Goal: Task Accomplishment & Management: Use online tool/utility

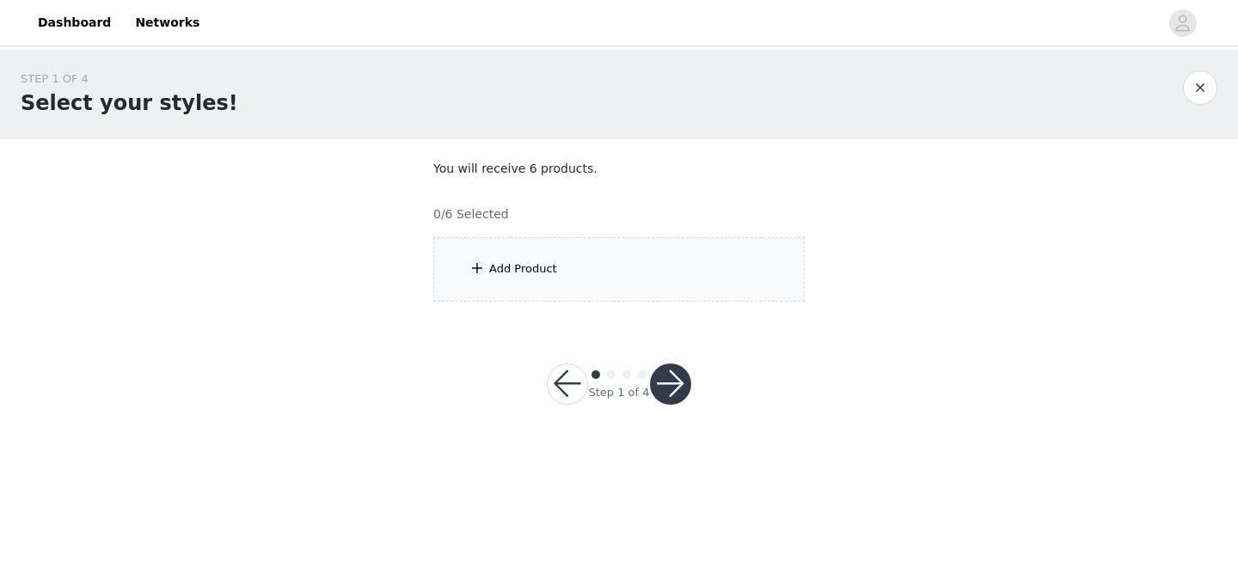
click at [548, 274] on div "Add Product" at bounding box center [523, 269] width 68 height 17
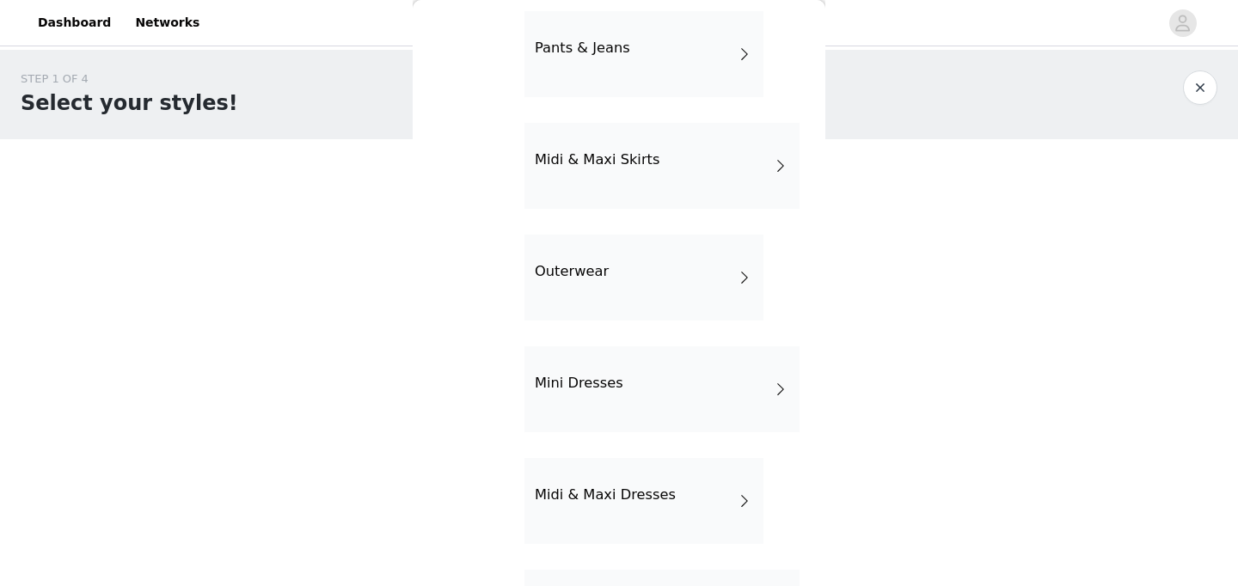
scroll to position [353, 0]
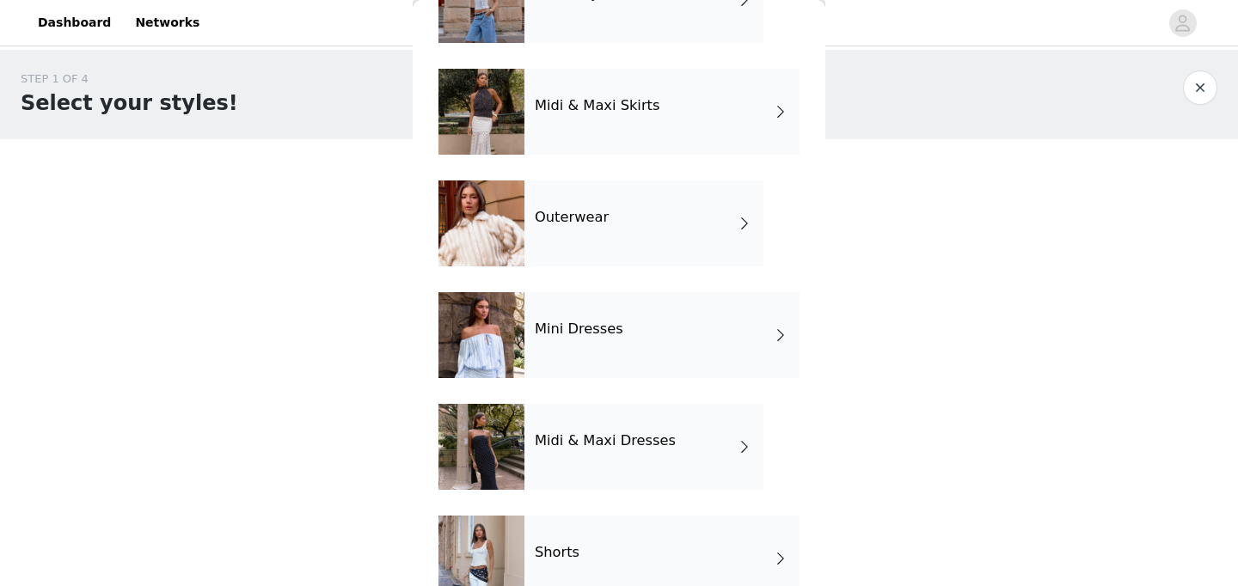
click at [590, 439] on h4 "Midi & Maxi Dresses" at bounding box center [605, 440] width 141 height 15
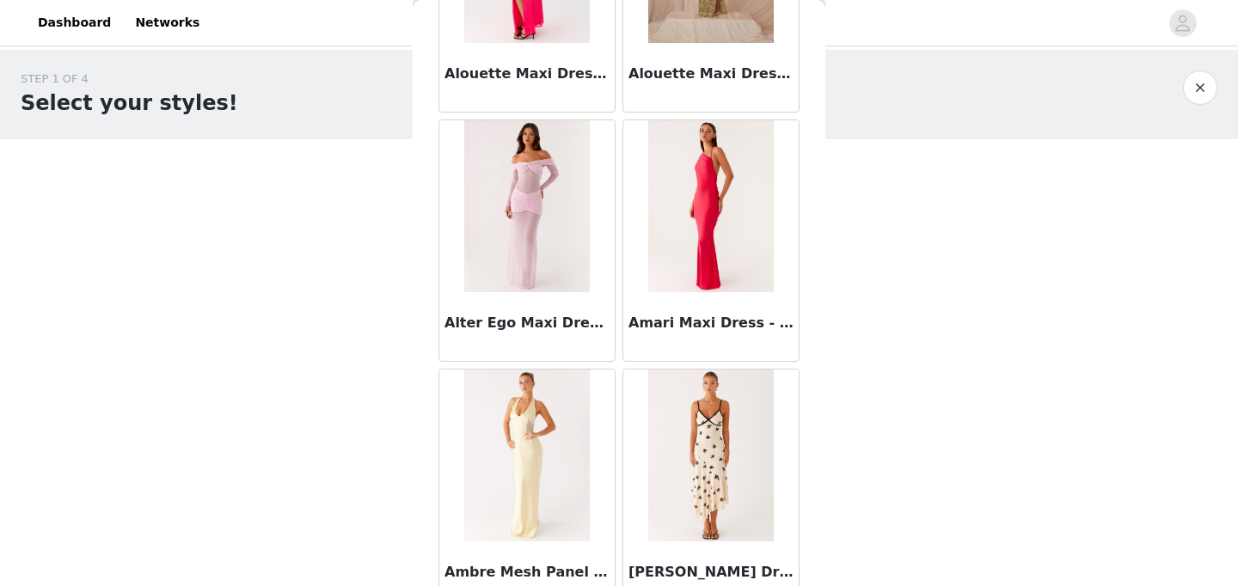
scroll to position [2045, 0]
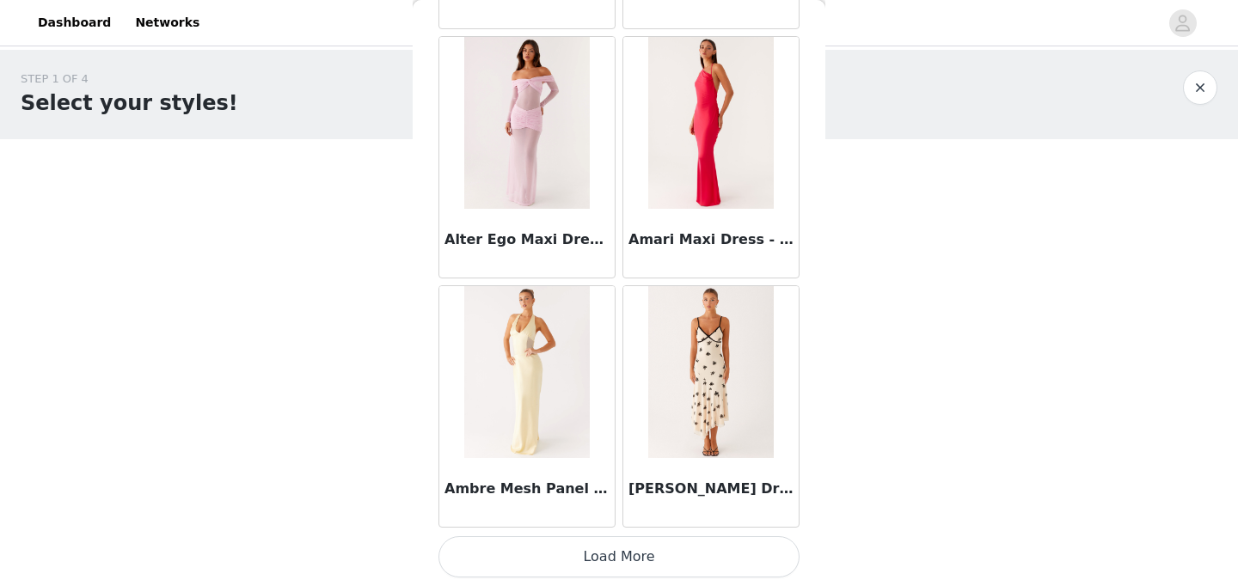
click at [586, 549] on button "Load More" at bounding box center [619, 557] width 361 height 41
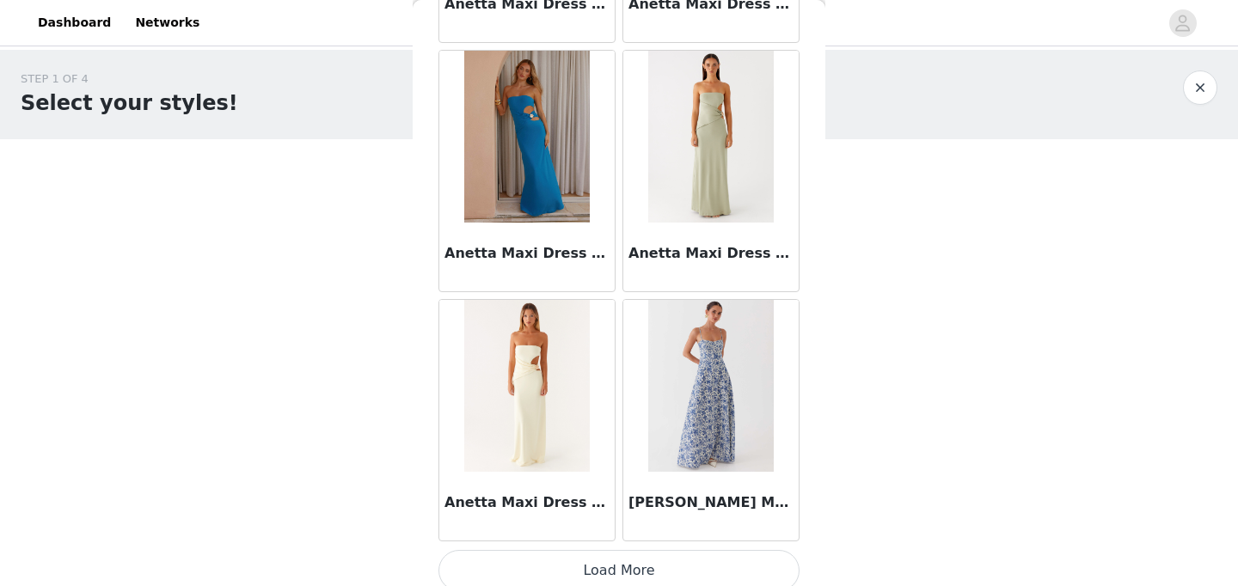
scroll to position [4538, 0]
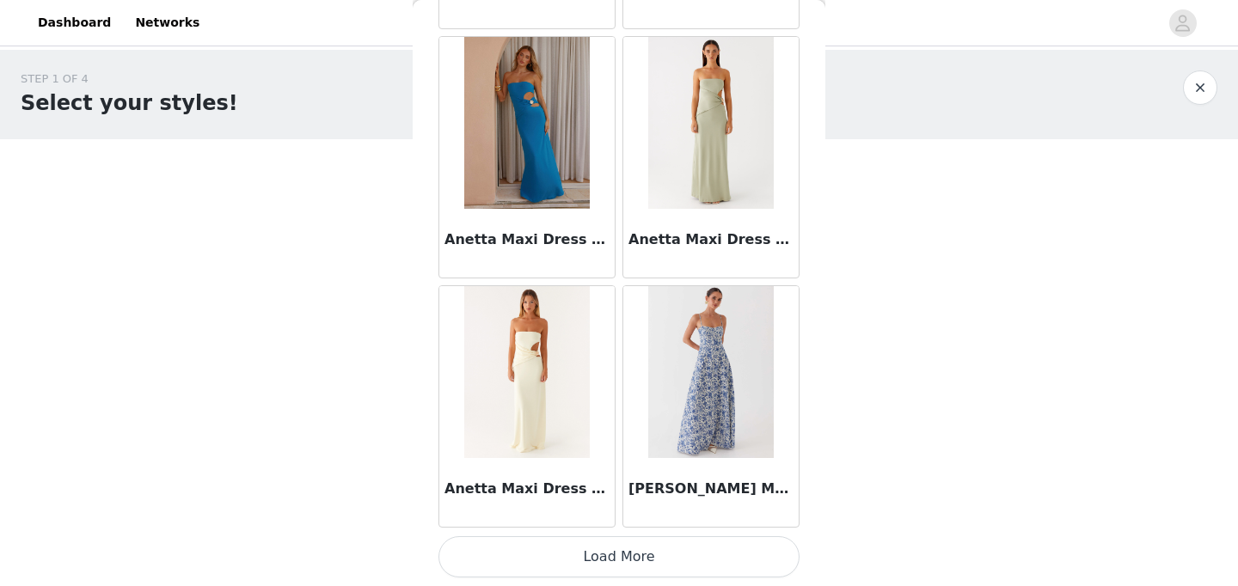
click at [590, 547] on button "Load More" at bounding box center [619, 557] width 361 height 41
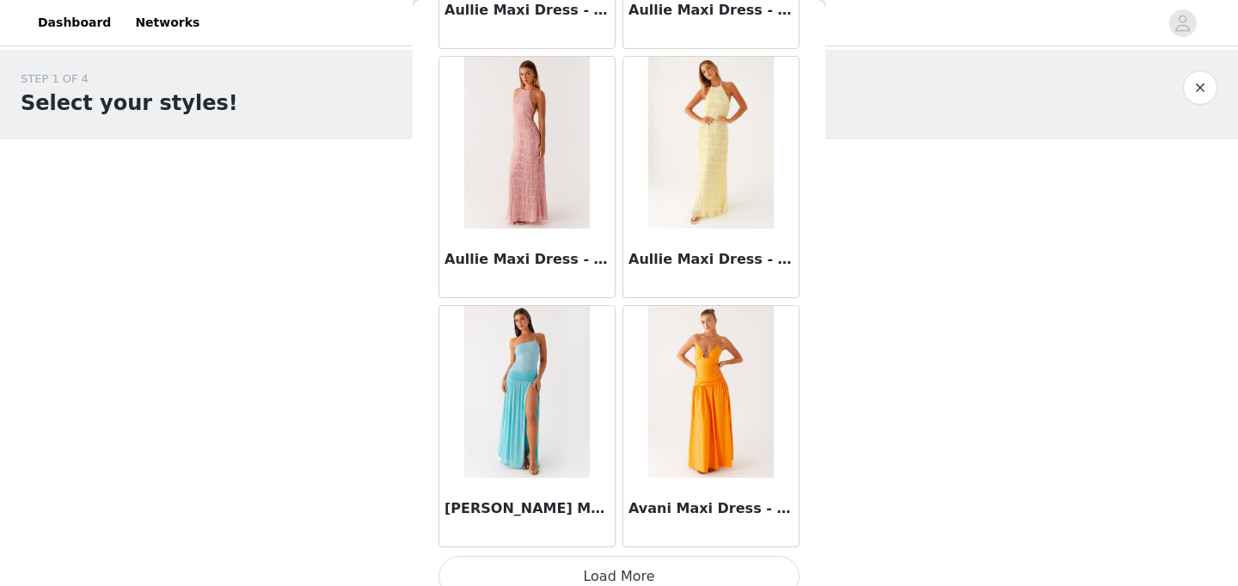
scroll to position [7032, 0]
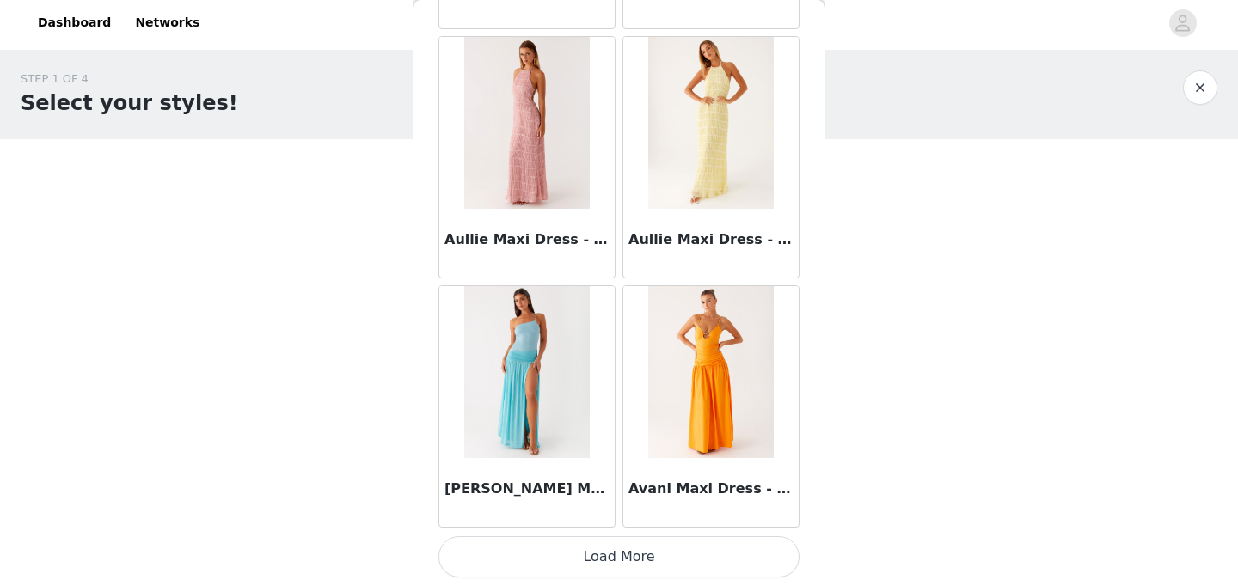
click at [606, 553] on button "Load More" at bounding box center [619, 557] width 361 height 41
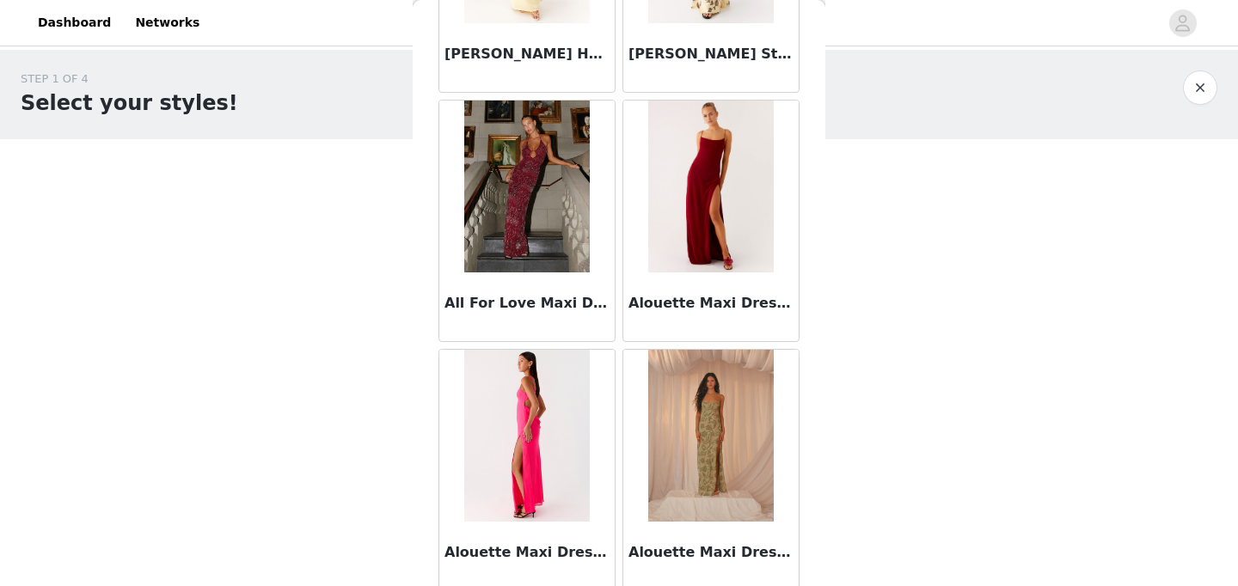
scroll to position [1486, 0]
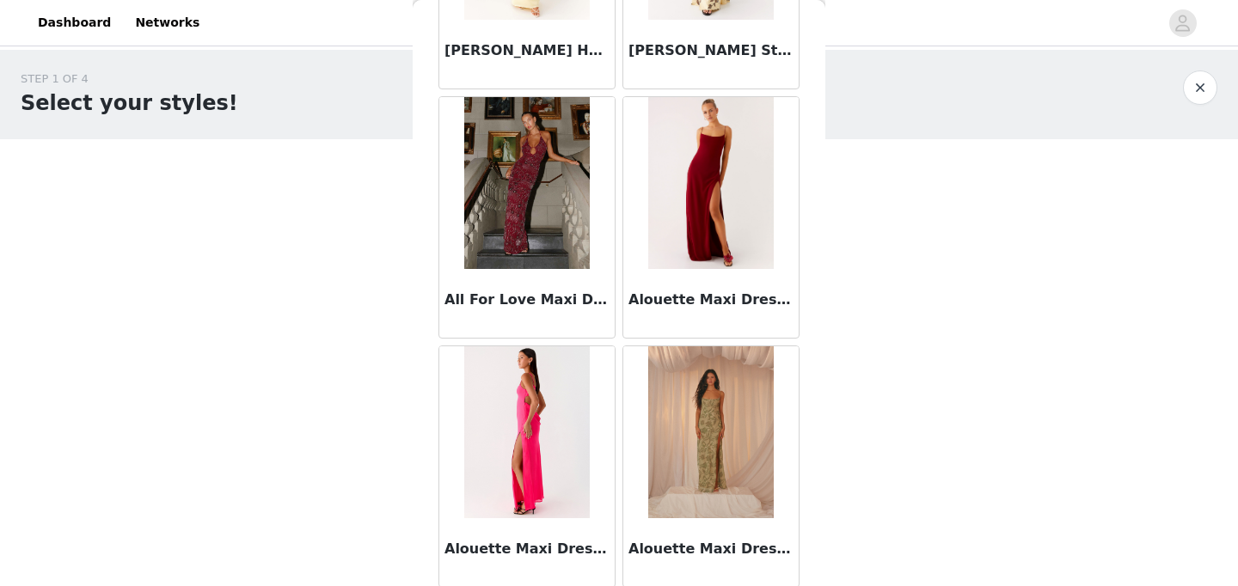
click at [725, 440] on img at bounding box center [710, 433] width 125 height 172
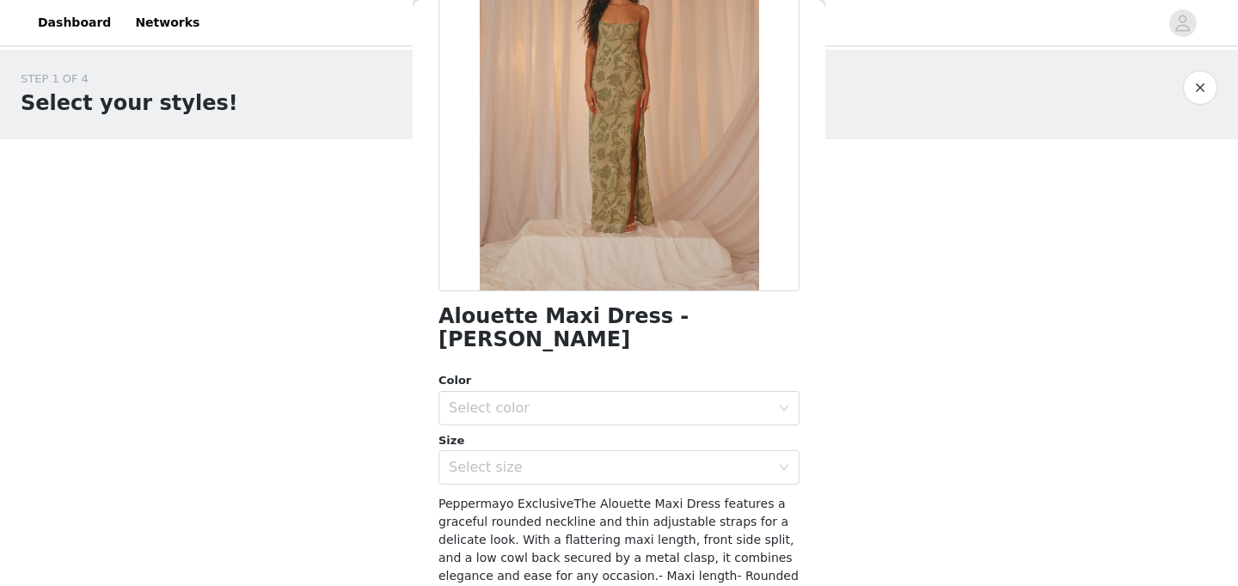
scroll to position [183, 0]
click at [600, 398] on div "Select color" at bounding box center [610, 406] width 322 height 17
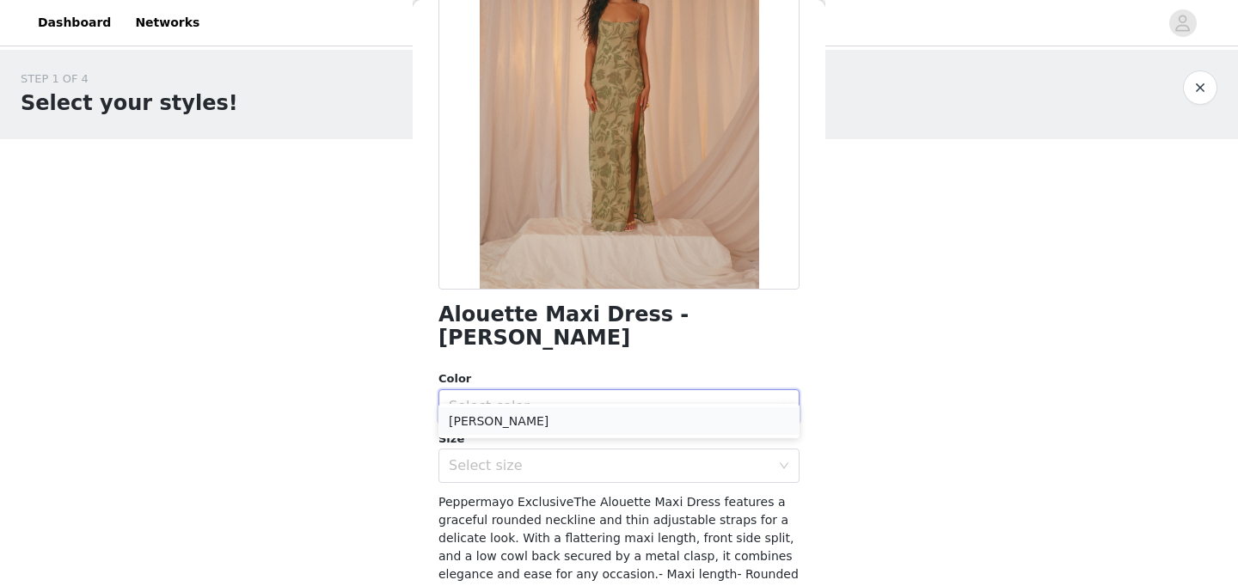
click at [579, 422] on li "[PERSON_NAME]" at bounding box center [619, 422] width 361 height 28
click at [571, 457] on div "Select size" at bounding box center [610, 465] width 322 height 17
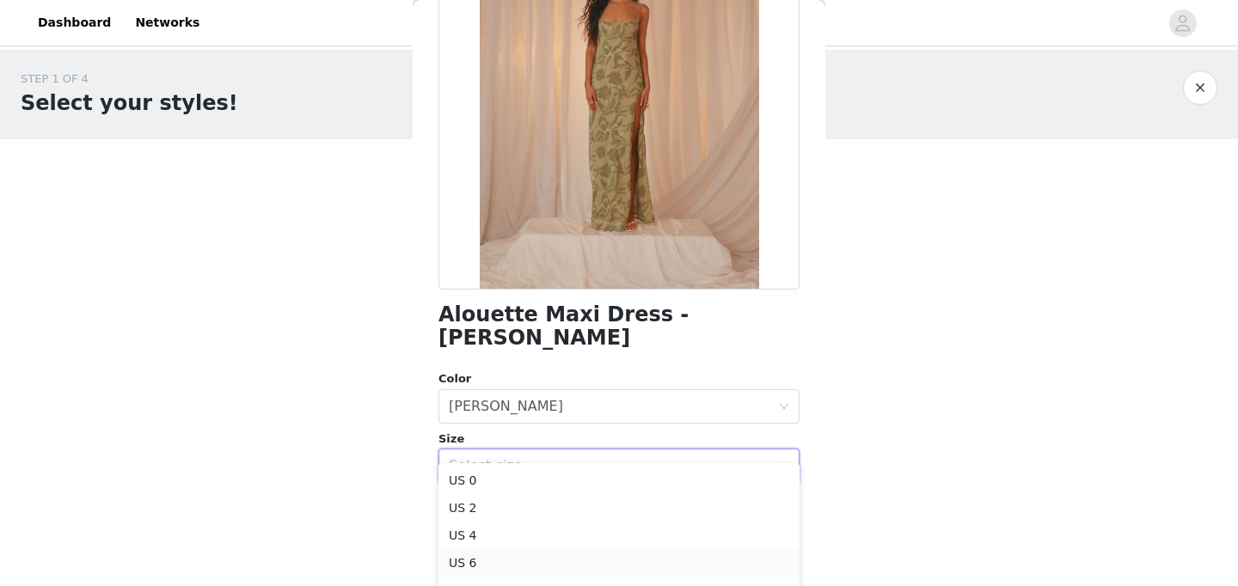
click at [518, 564] on li "US 6" at bounding box center [619, 563] width 361 height 28
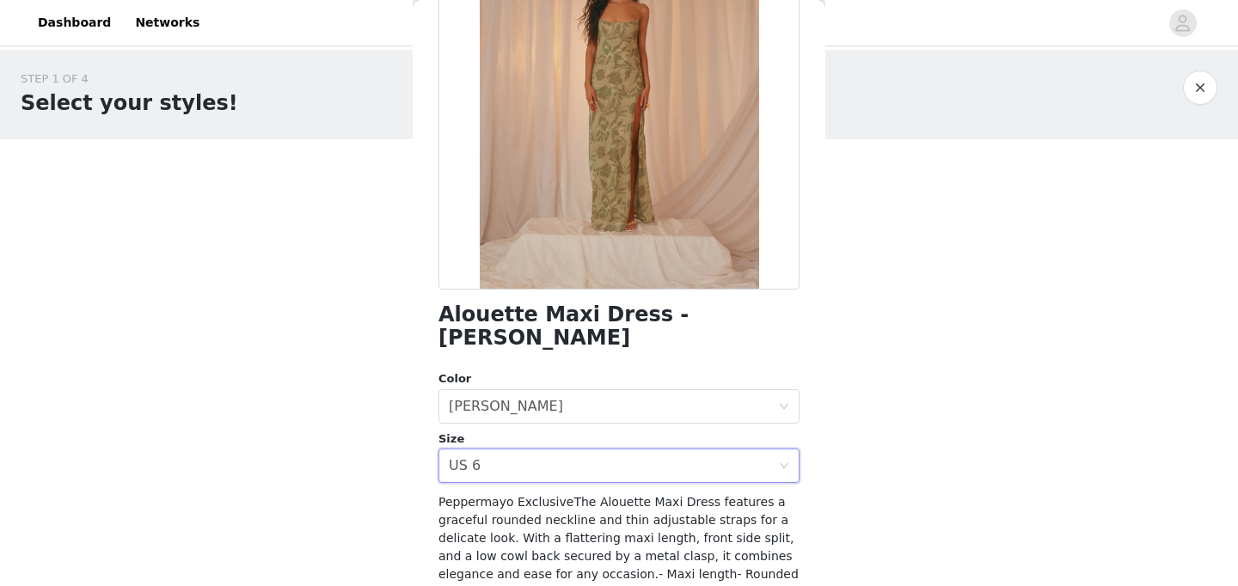
scroll to position [374, 0]
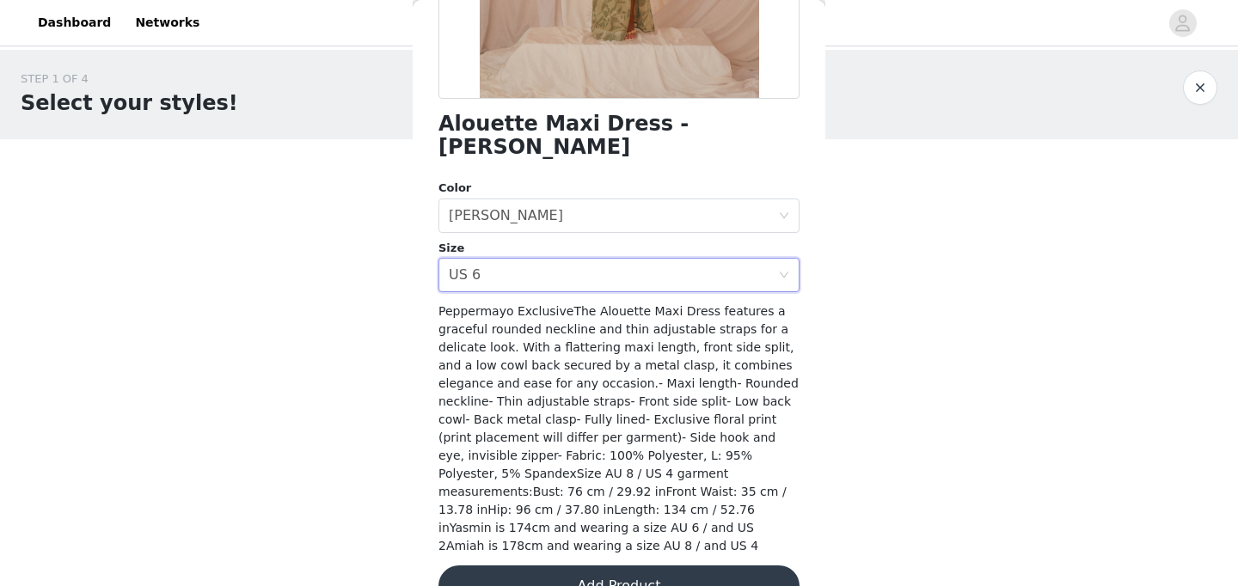
click at [534, 566] on button "Add Product" at bounding box center [619, 586] width 361 height 41
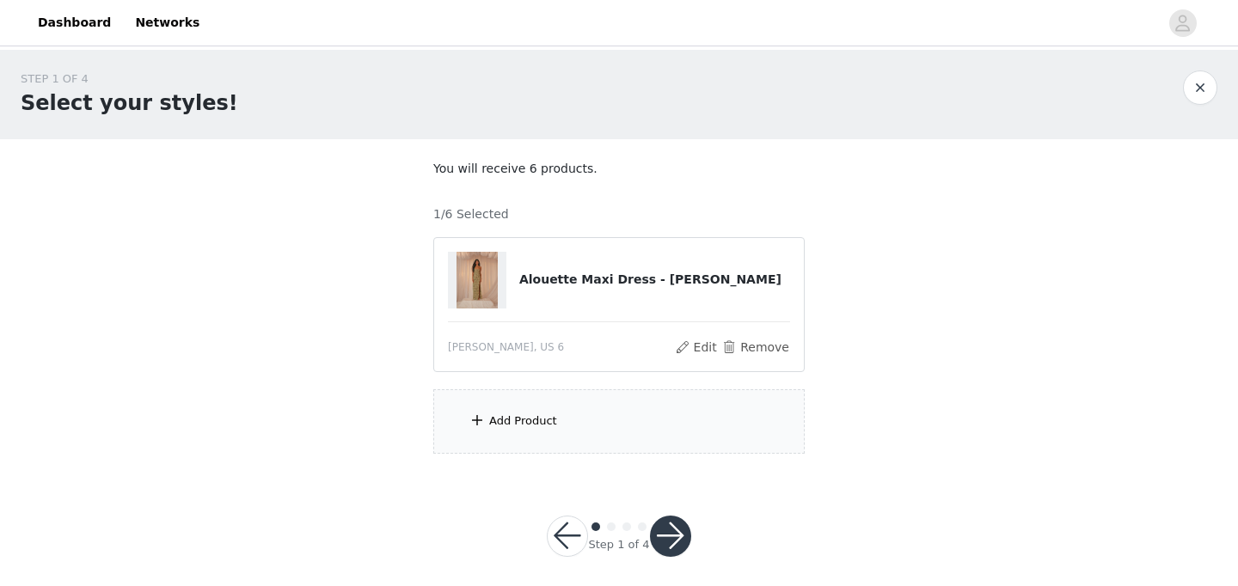
click at [561, 417] on div "Add Product" at bounding box center [618, 421] width 371 height 64
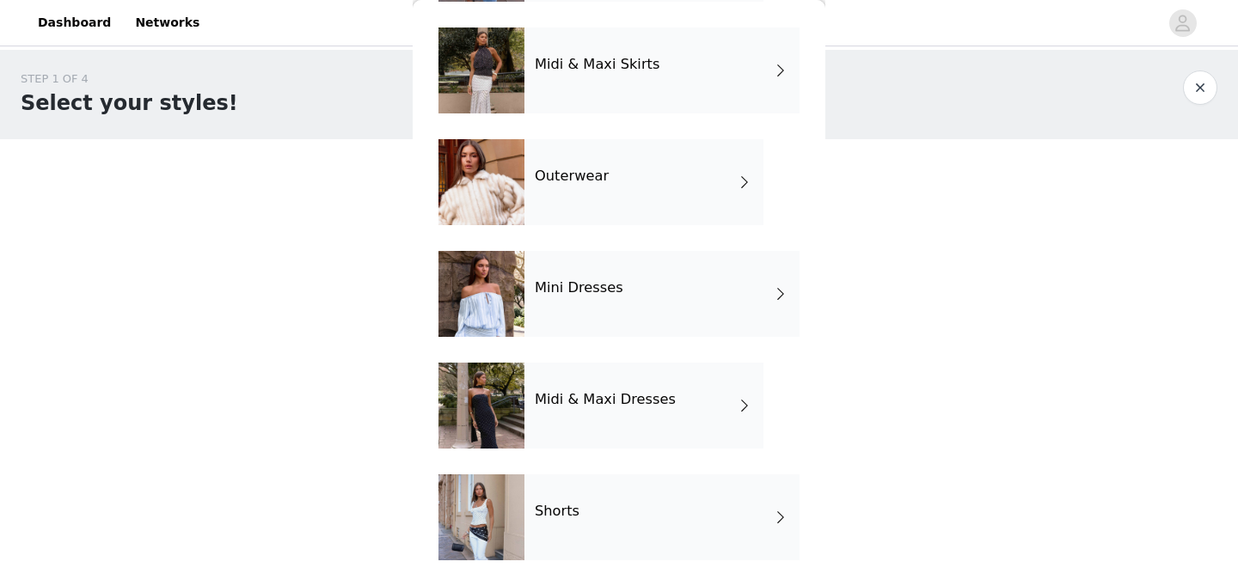
scroll to position [11, 0]
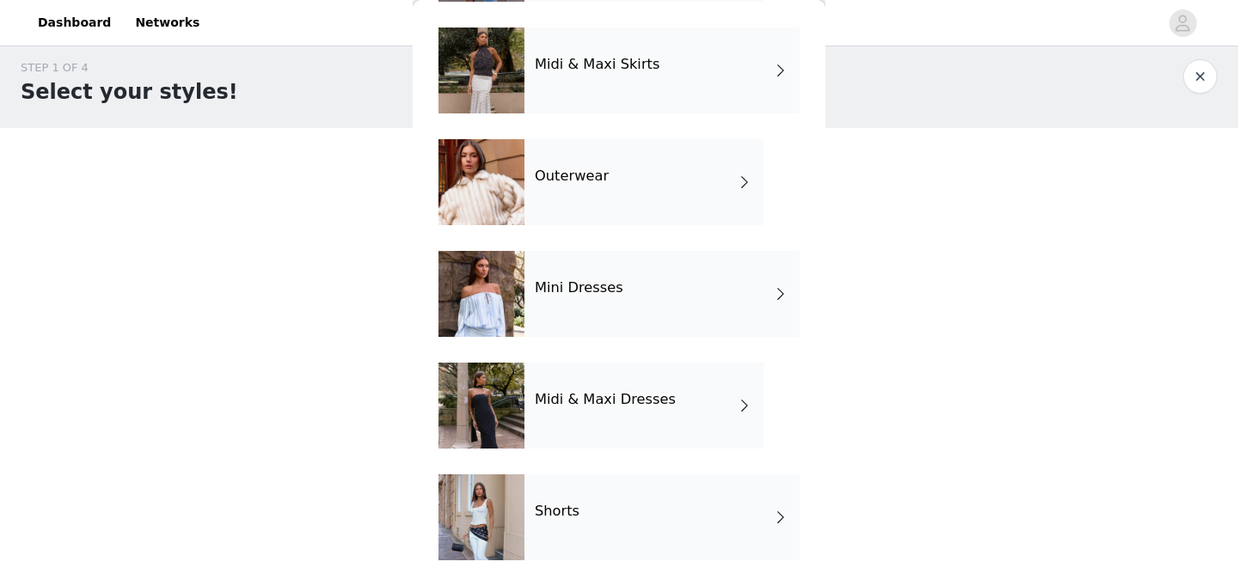
click at [579, 408] on div "Midi & Maxi Dresses" at bounding box center [643, 406] width 239 height 86
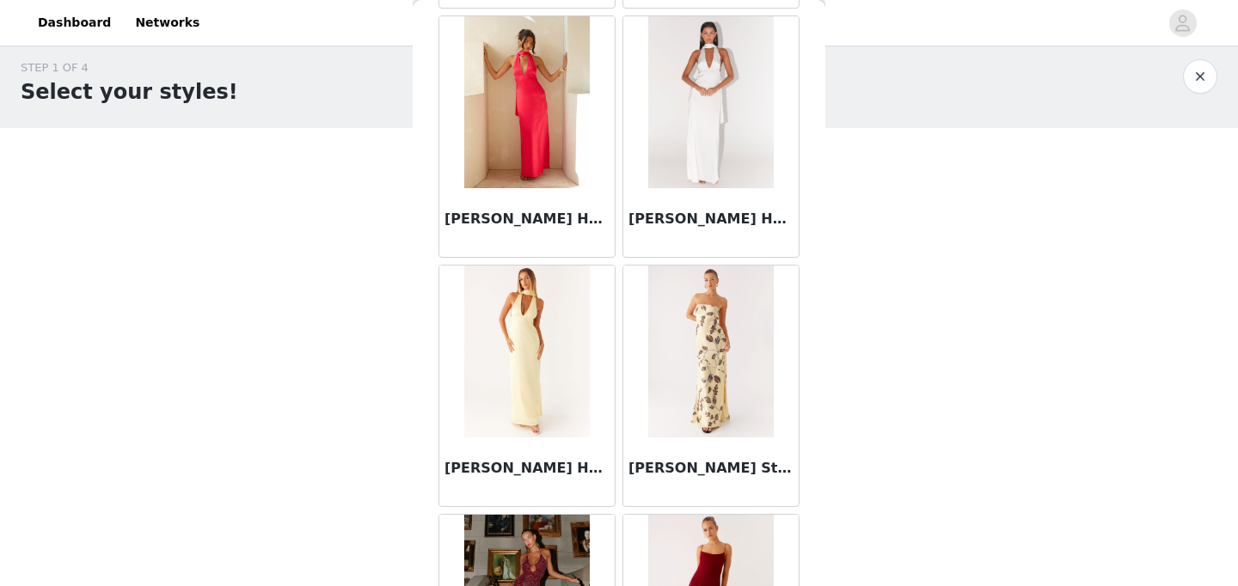
scroll to position [1097, 0]
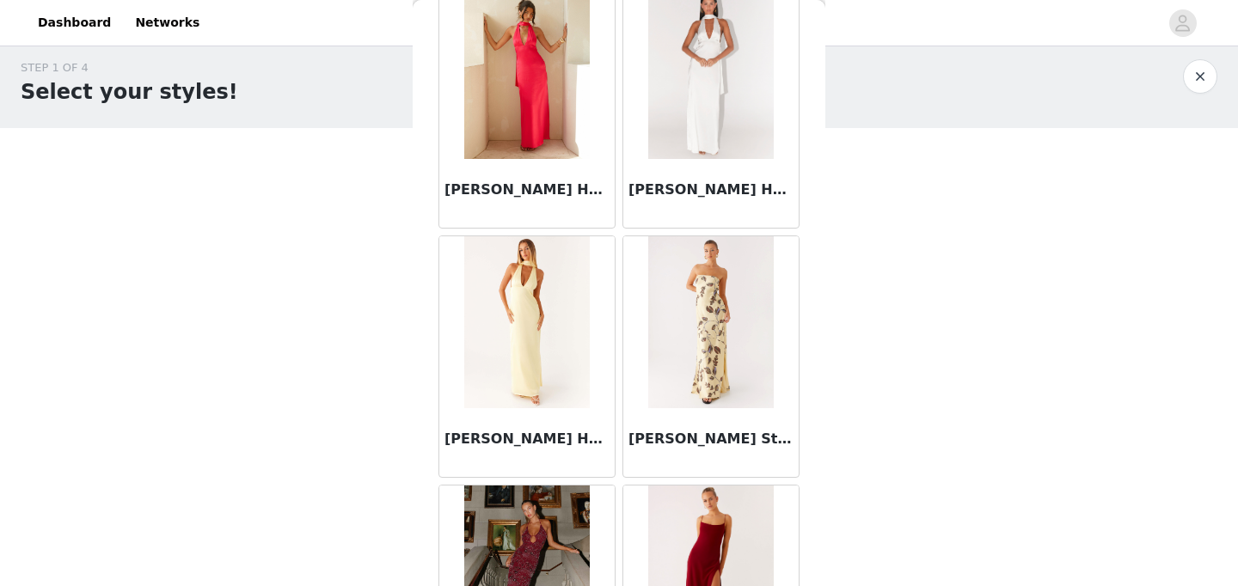
click at [715, 342] on img at bounding box center [710, 322] width 125 height 172
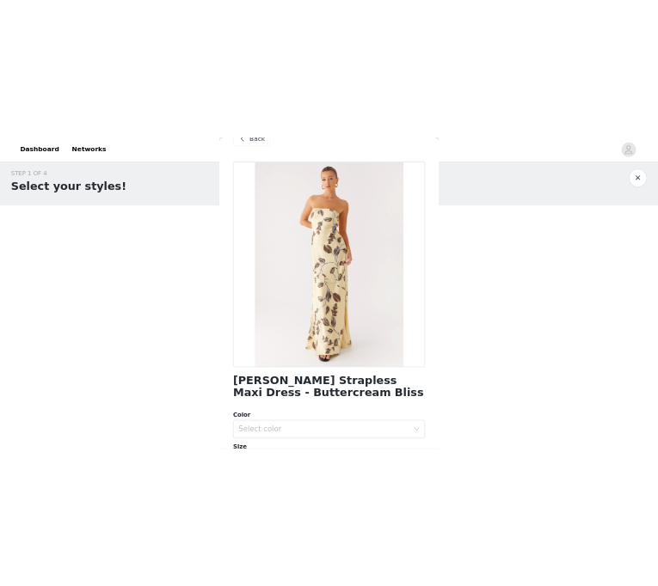
scroll to position [0, 0]
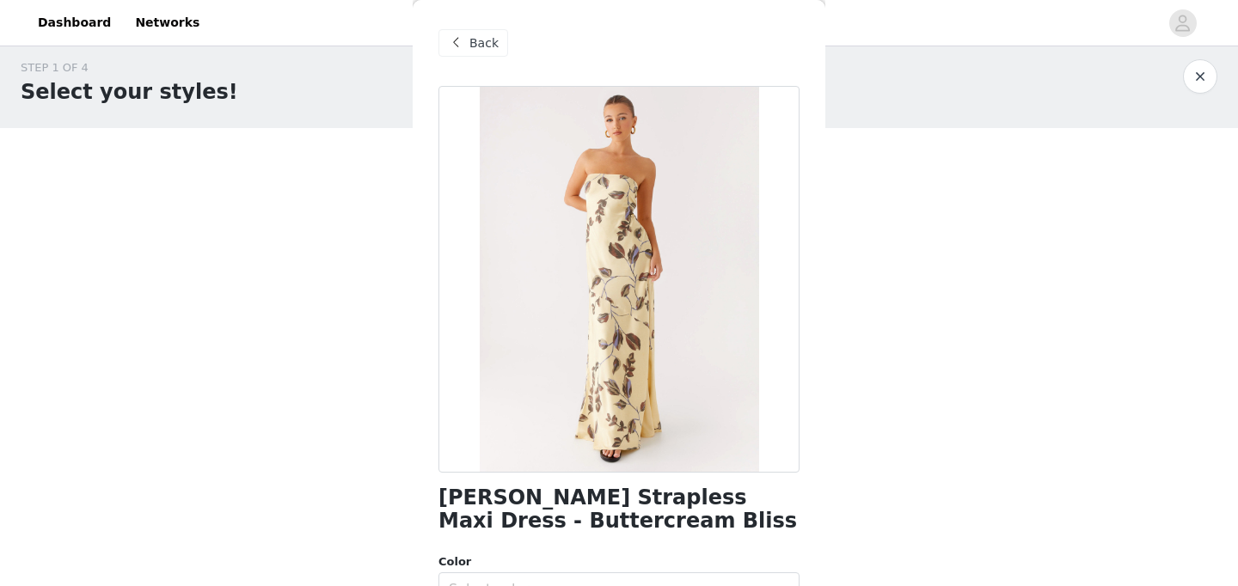
click at [475, 45] on span "Back" at bounding box center [483, 43] width 29 height 18
